Goal: Check status: Check status

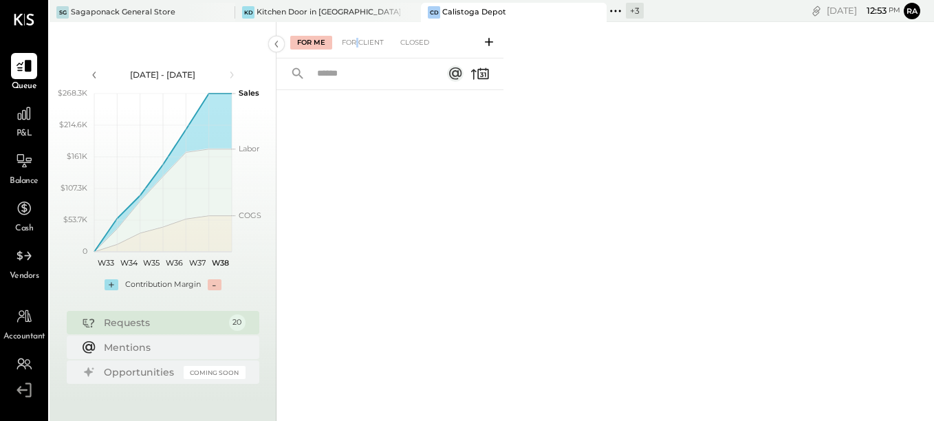
drag, startPoint x: 358, startPoint y: 39, endPoint x: 361, endPoint y: 50, distance: 11.3
click at [358, 39] on div "For Client" at bounding box center [363, 43] width 56 height 14
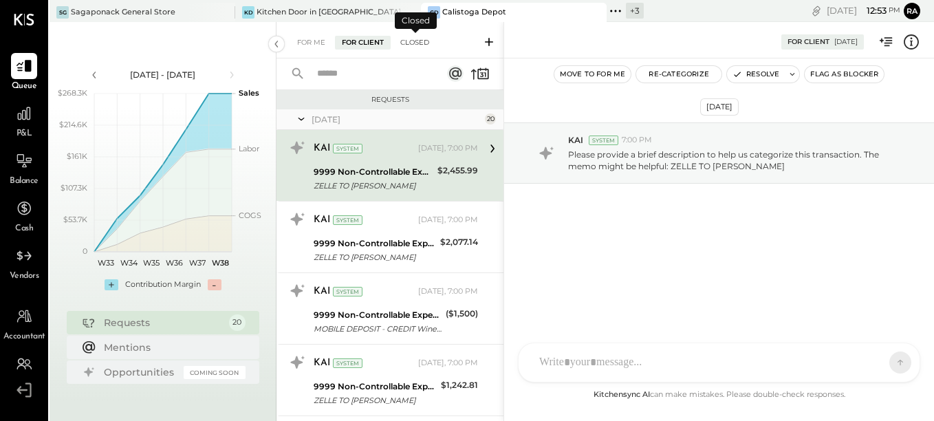
click at [422, 36] on div "Closed" at bounding box center [415, 43] width 43 height 14
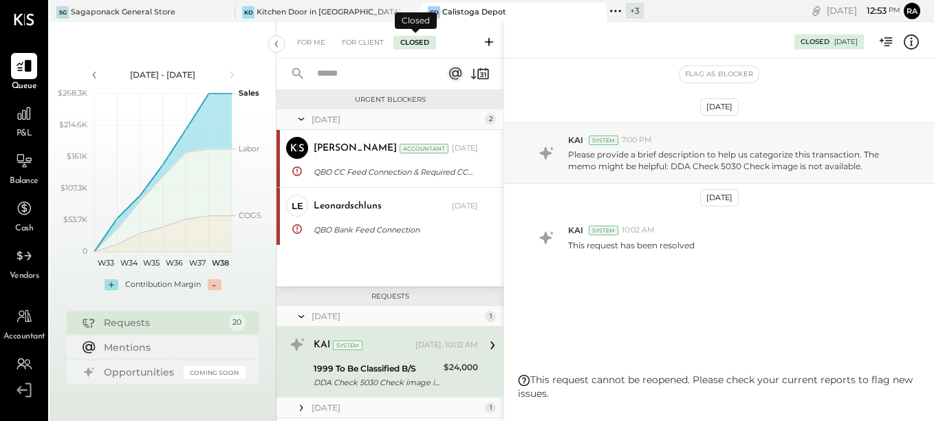
scroll to position [105, 0]
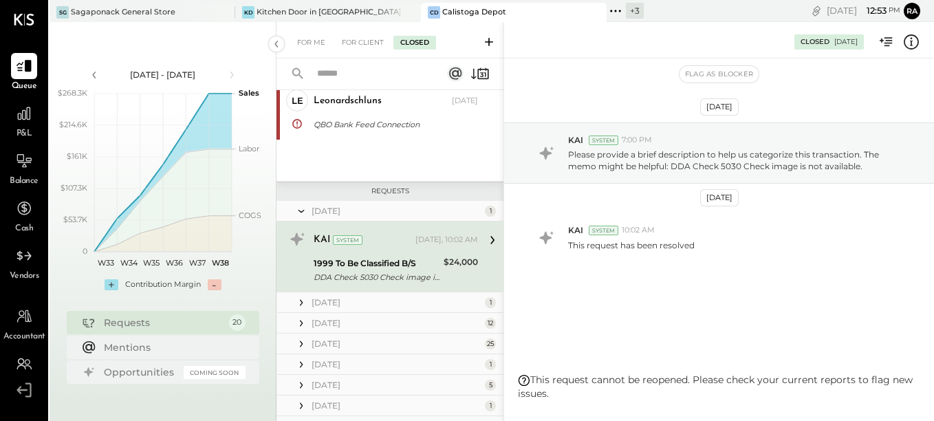
click at [303, 305] on icon at bounding box center [301, 303] width 14 height 14
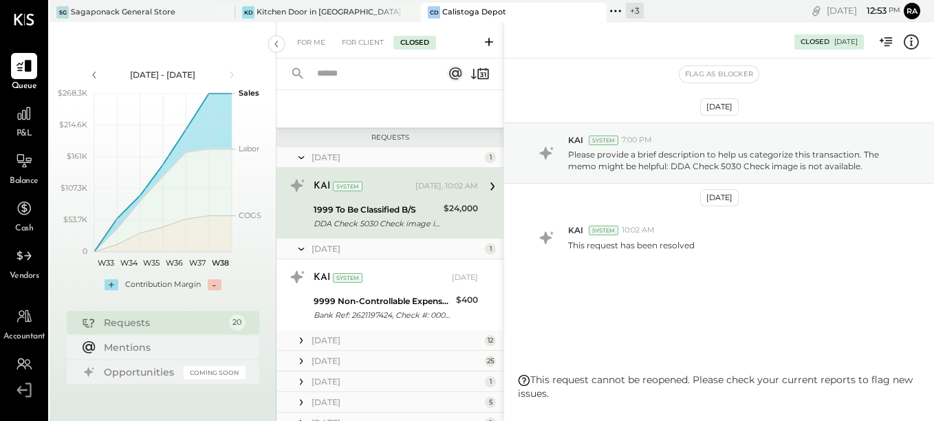
scroll to position [174, 0]
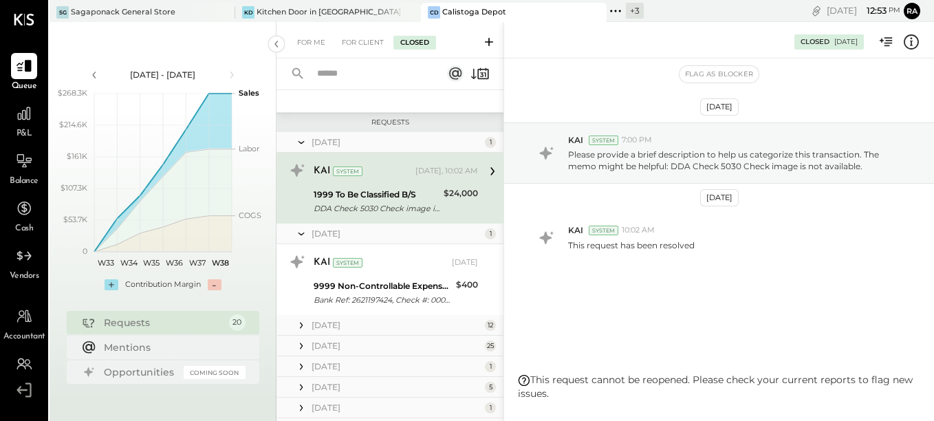
click at [301, 327] on icon at bounding box center [301, 325] width 3 height 6
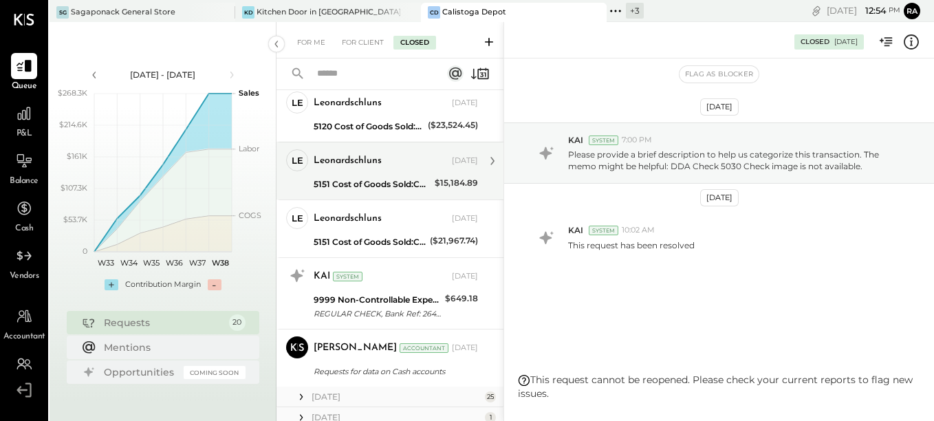
scroll to position [862, 0]
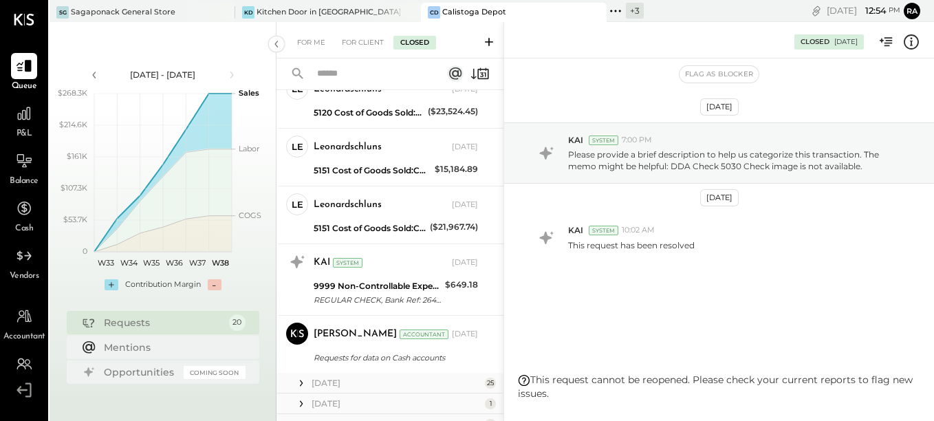
click at [312, 403] on div "[DATE]" at bounding box center [397, 404] width 170 height 12
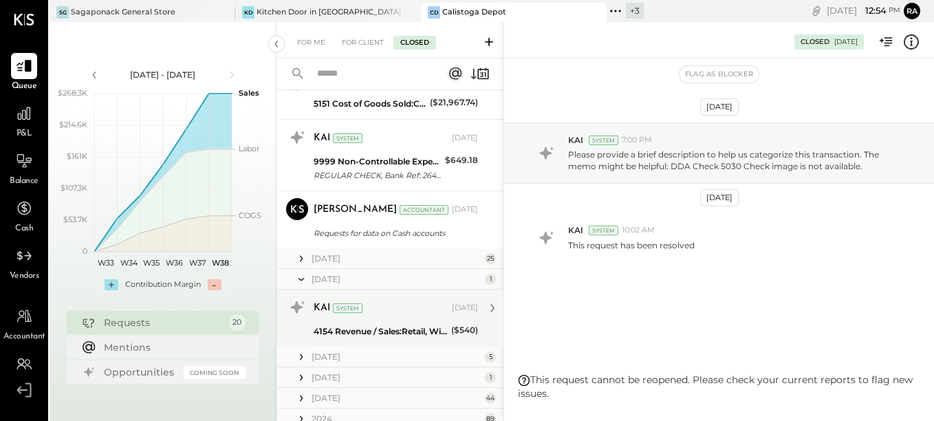
scroll to position [1000, 0]
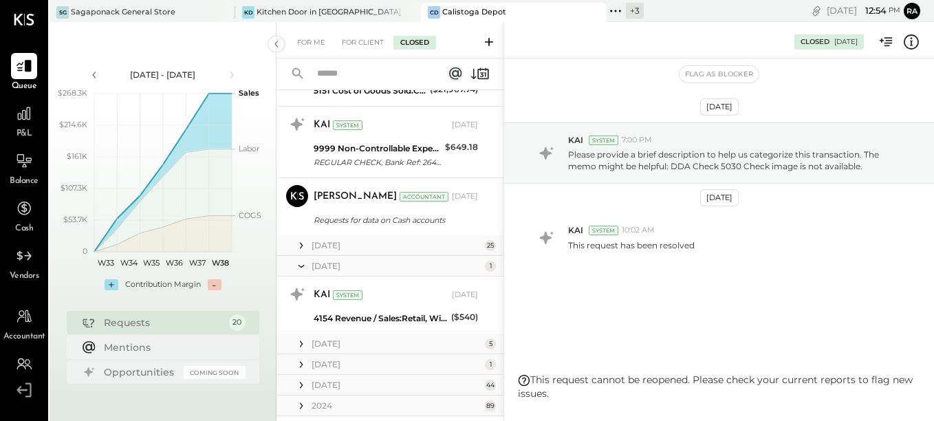
click at [308, 247] on icon at bounding box center [301, 246] width 14 height 14
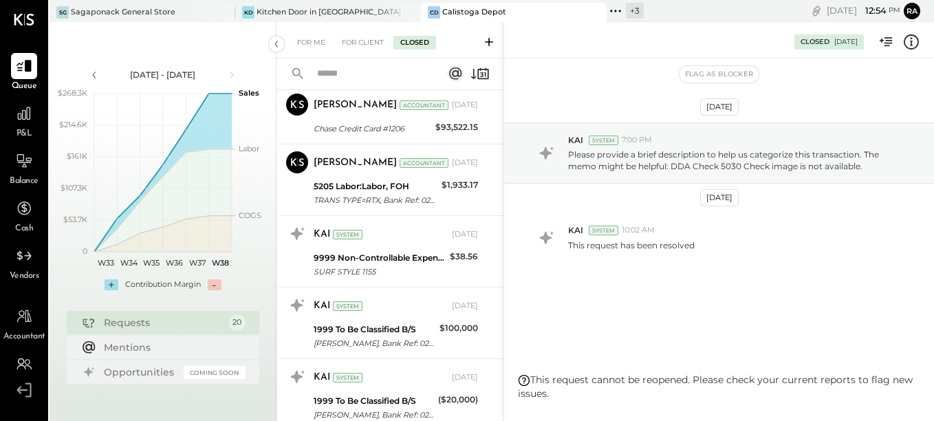
scroll to position [1894, 0]
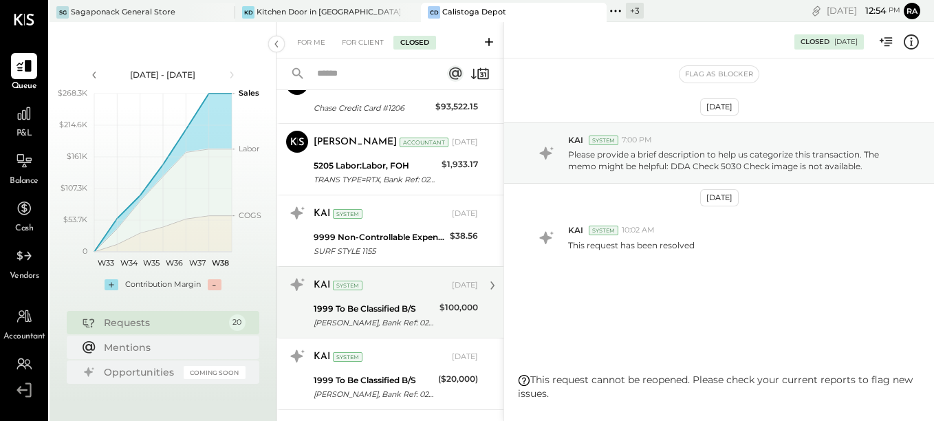
click at [330, 305] on div "1999 To Be Classified B/S" at bounding box center [375, 309] width 122 height 14
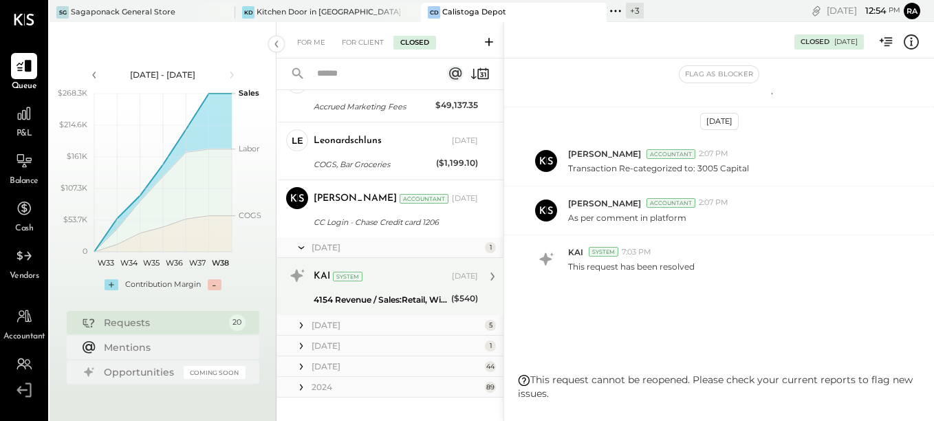
scroll to position [2628, 0]
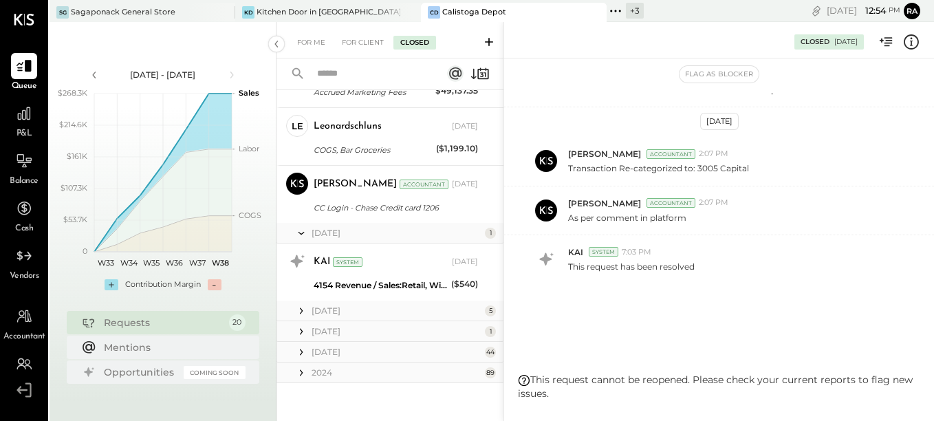
click at [297, 312] on icon at bounding box center [301, 311] width 14 height 14
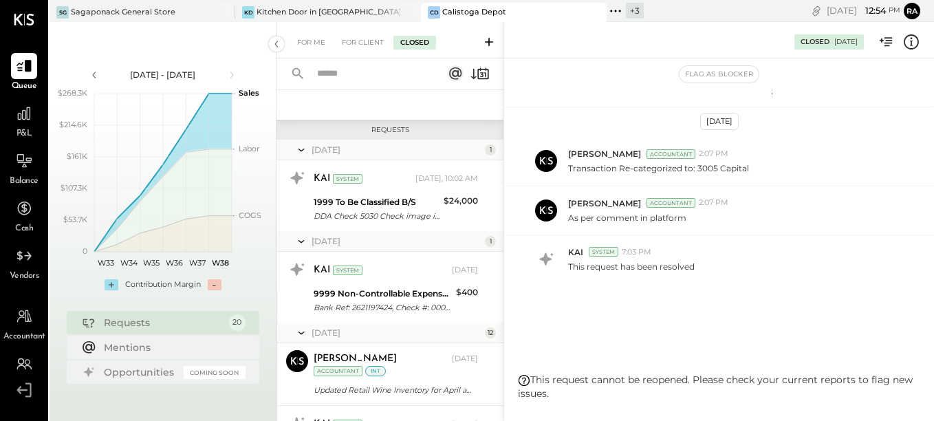
scroll to position [151, 0]
